Goal: Information Seeking & Learning: Learn about a topic

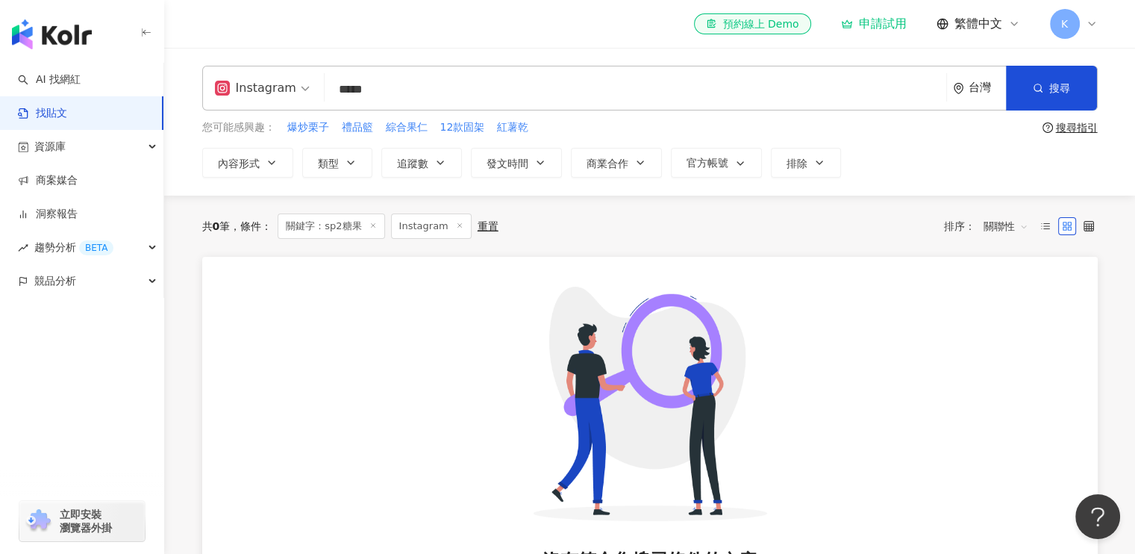
drag, startPoint x: 1047, startPoint y: 80, endPoint x: 985, endPoint y: 149, distance: 92.5
click at [1047, 81] on button "搜尋" at bounding box center [1051, 88] width 91 height 45
click at [402, 89] on input "*****" at bounding box center [636, 89] width 610 height 32
type input "*"
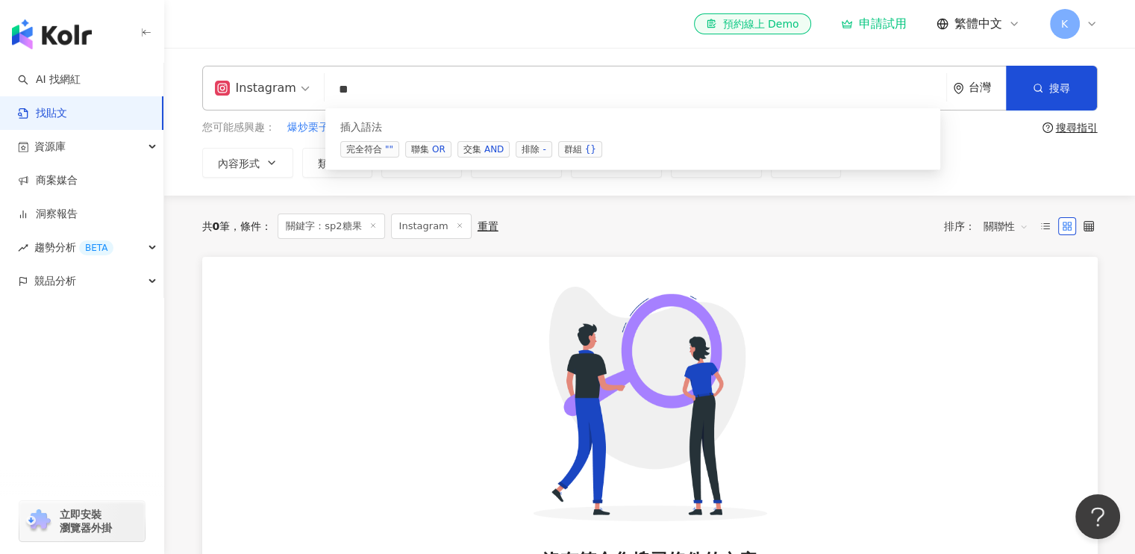
type input "*"
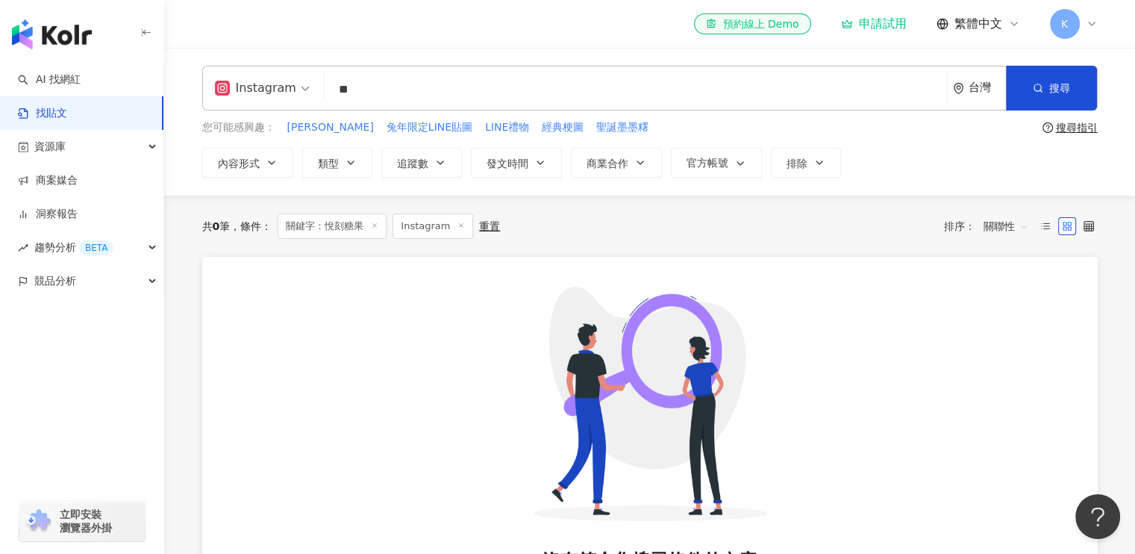
type input "*"
type input "**"
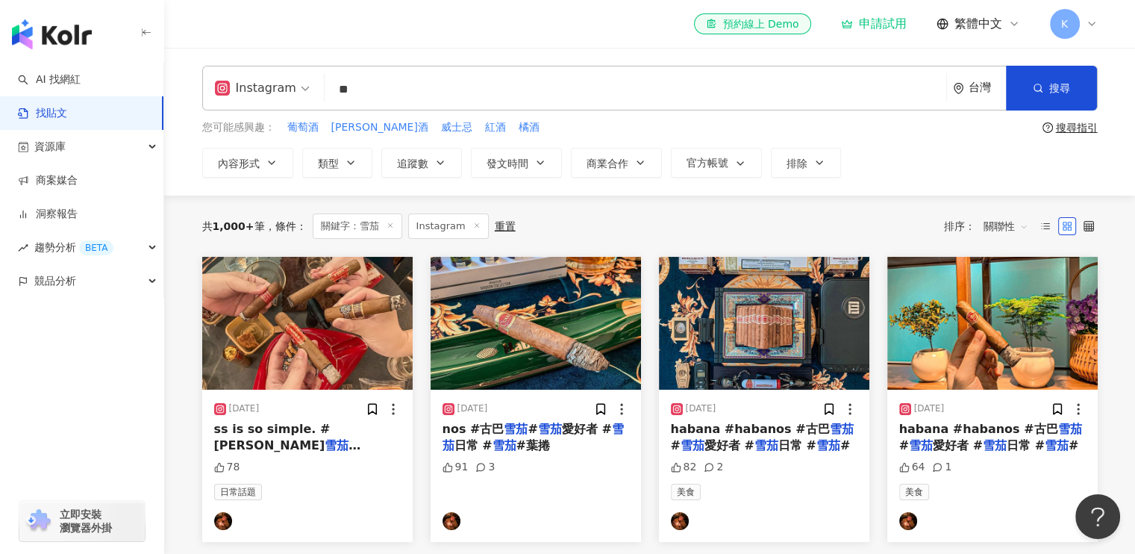
drag, startPoint x: 520, startPoint y: 429, endPoint x: 473, endPoint y: 426, distance: 46.4
click at [473, 426] on span "nos #古巴" at bounding box center [474, 429] width 62 height 14
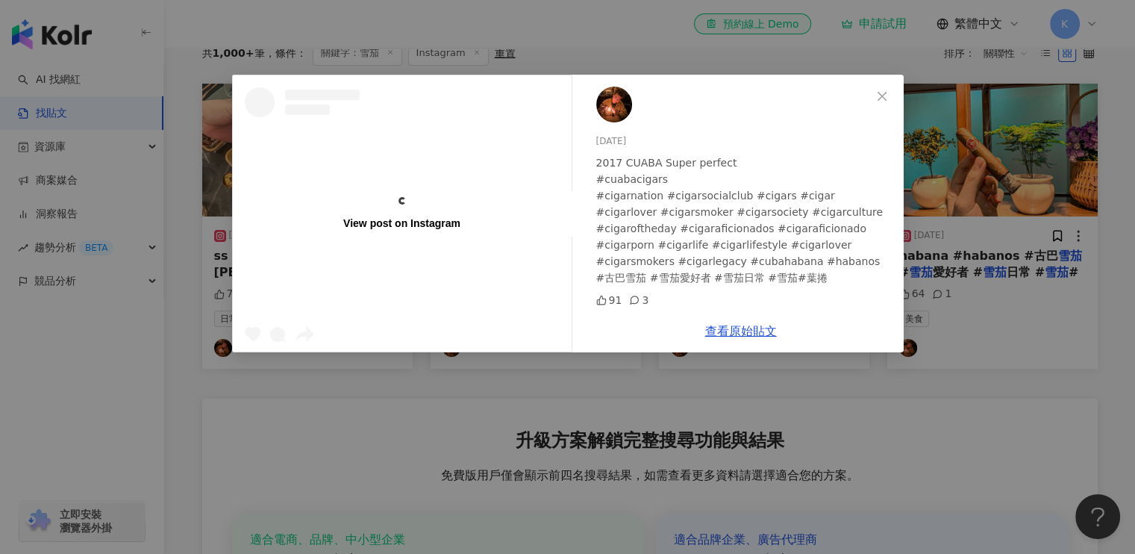
scroll to position [224, 0]
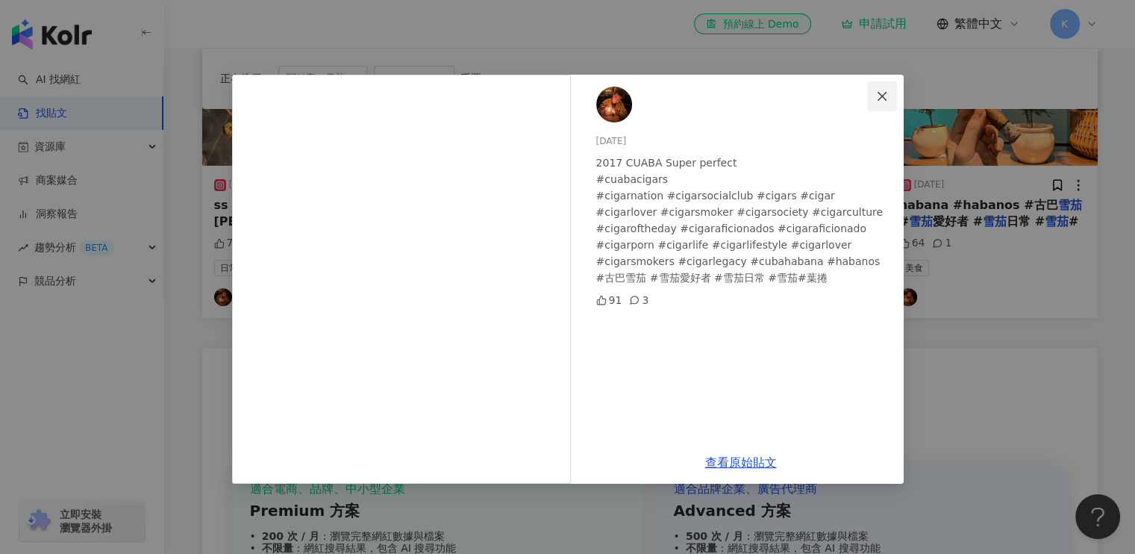
click at [879, 93] on icon "close" at bounding box center [882, 95] width 9 height 9
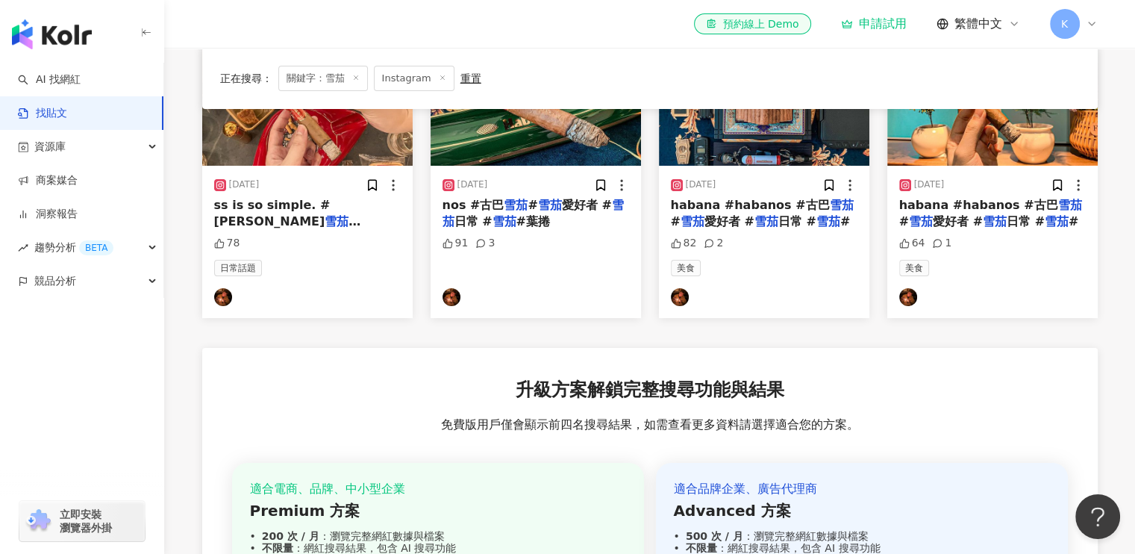
click at [290, 231] on span "#cigarnation #ciga" at bounding box center [278, 238] width 128 height 14
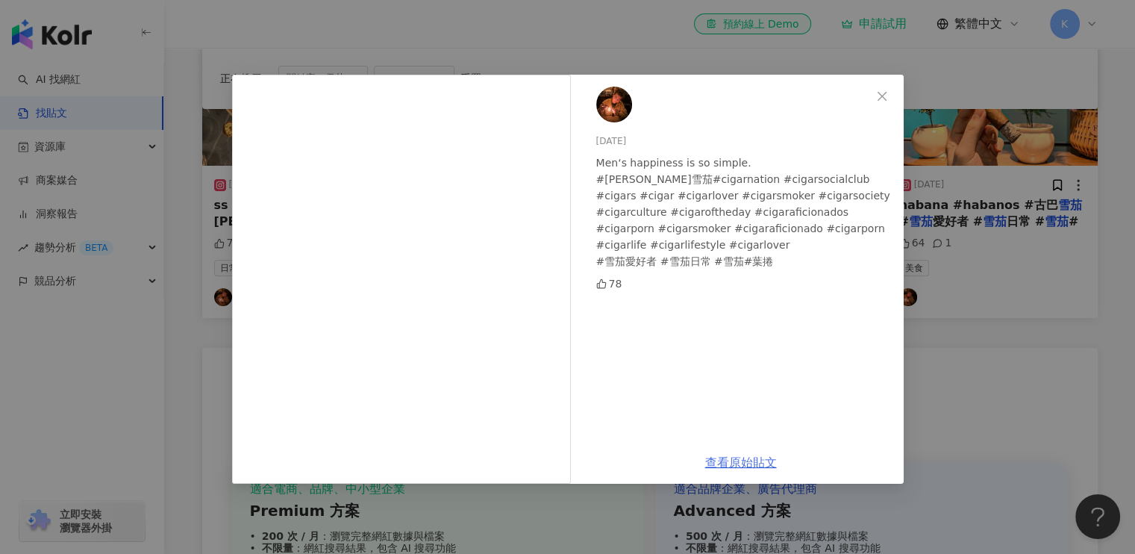
click at [747, 464] on link "查看原始貼文" at bounding box center [741, 462] width 72 height 14
click at [884, 95] on icon "close" at bounding box center [882, 96] width 12 height 12
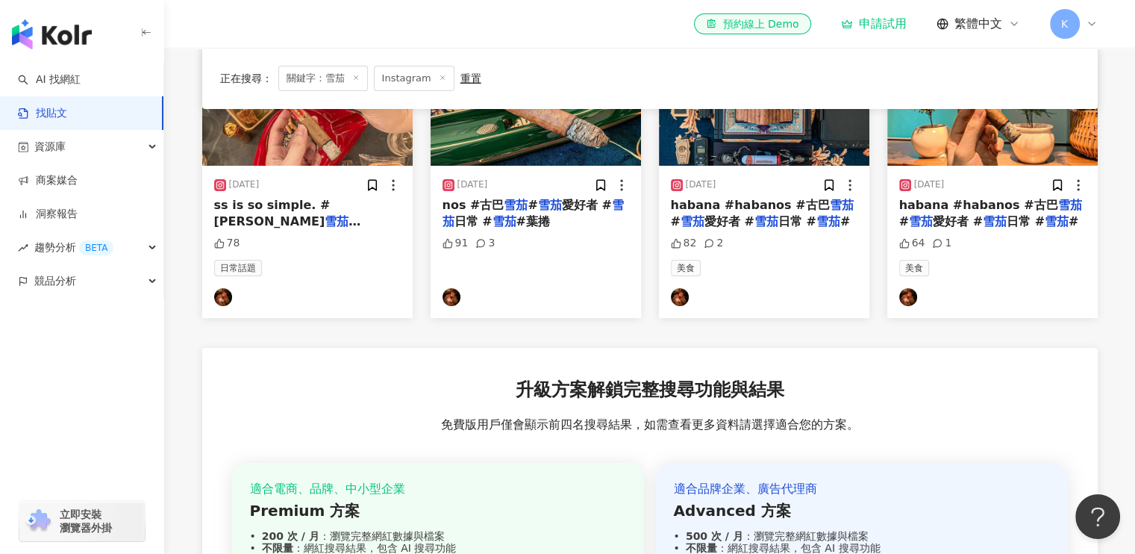
scroll to position [0, 0]
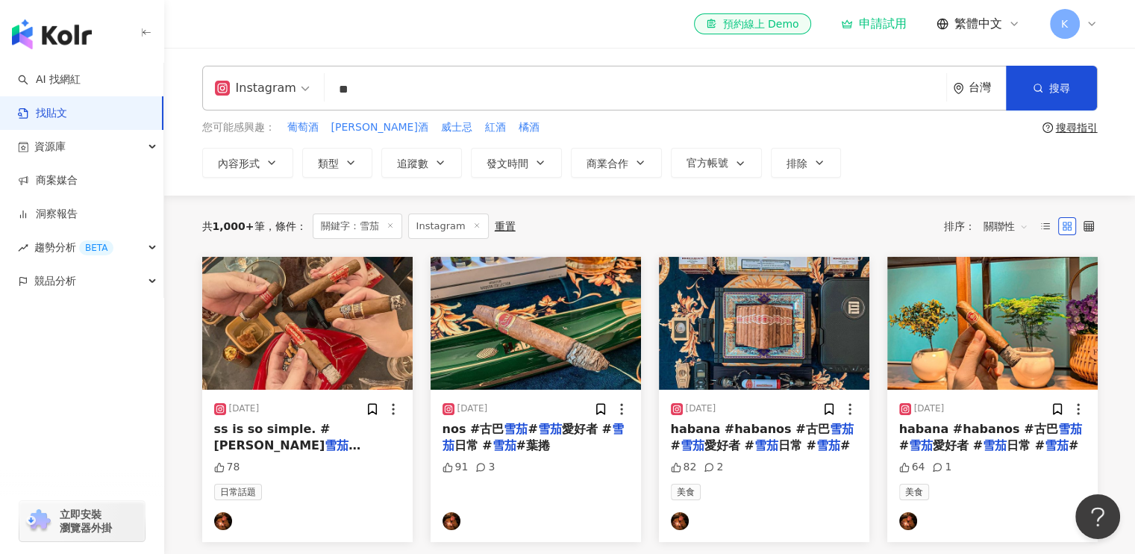
click at [51, 34] on img "button" at bounding box center [52, 34] width 80 height 30
